Goal: Task Accomplishment & Management: Manage account settings

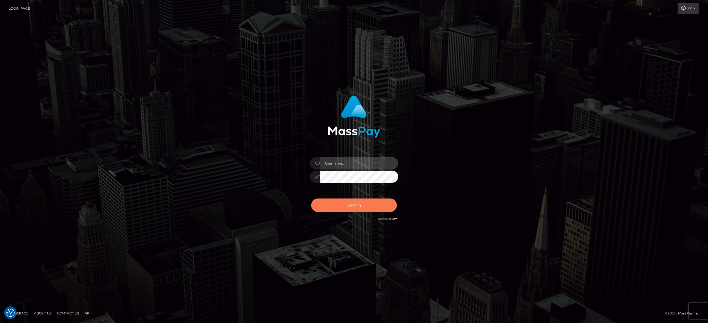
type input "alexandra.barbu"
click at [375, 201] on button "Sign in" at bounding box center [354, 206] width 86 height 14
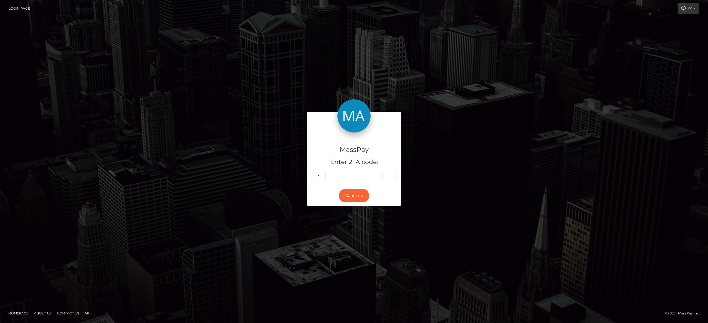
type input "2"
type input "6"
type input "4"
type input "9"
type input "3"
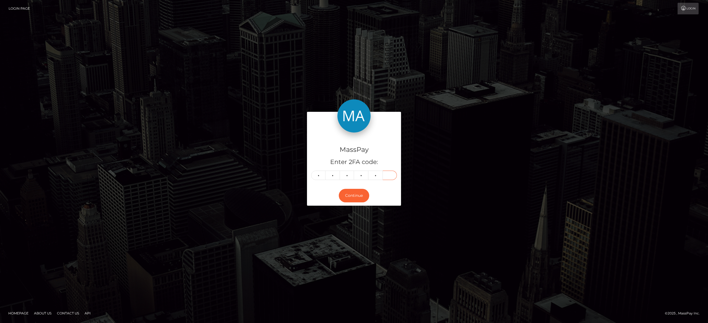
type input "6"
